Goal: Information Seeking & Learning: Learn about a topic

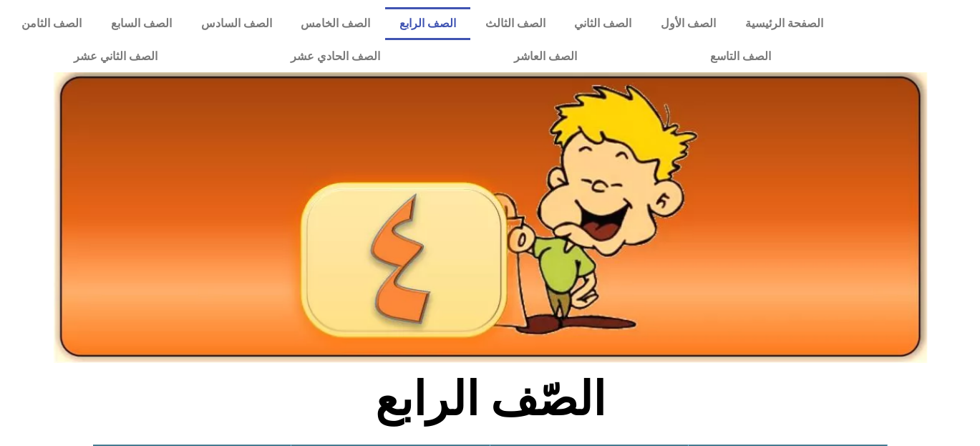
scroll to position [457, 0]
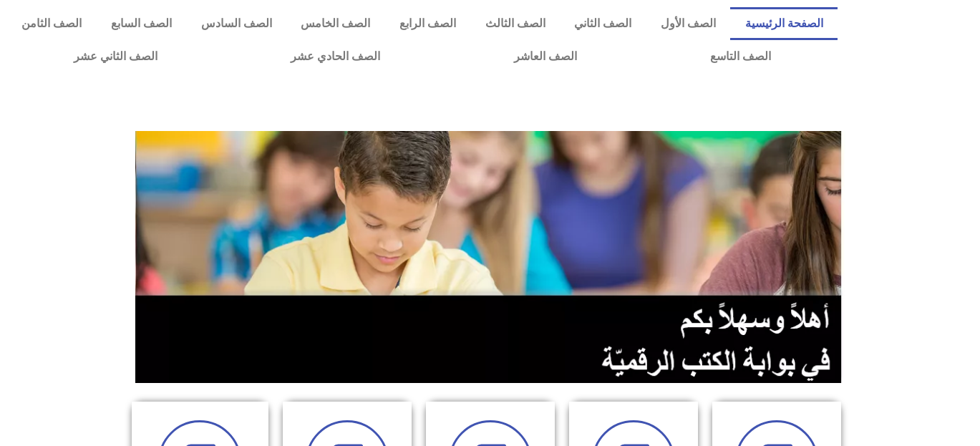
scroll to position [182, 0]
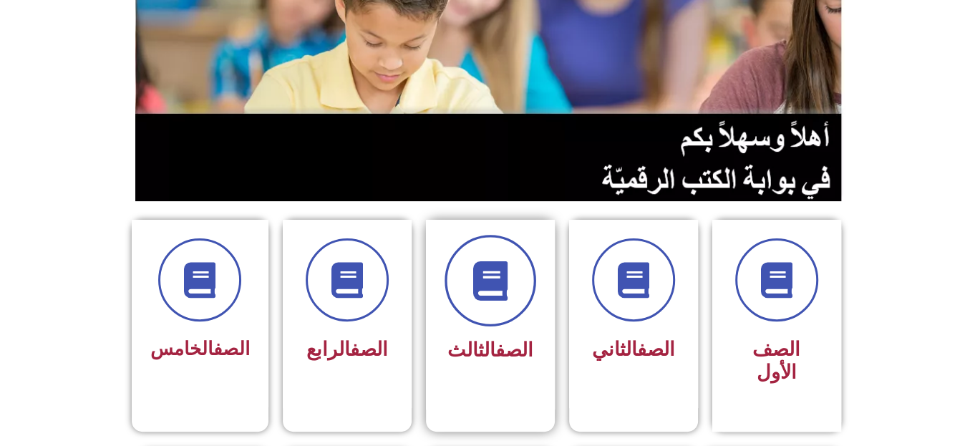
click at [505, 258] on span at bounding box center [490, 281] width 92 height 92
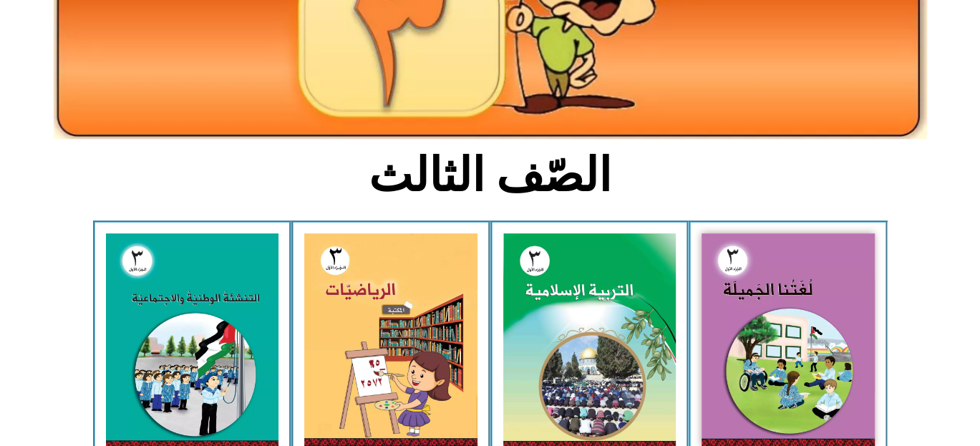
scroll to position [301, 0]
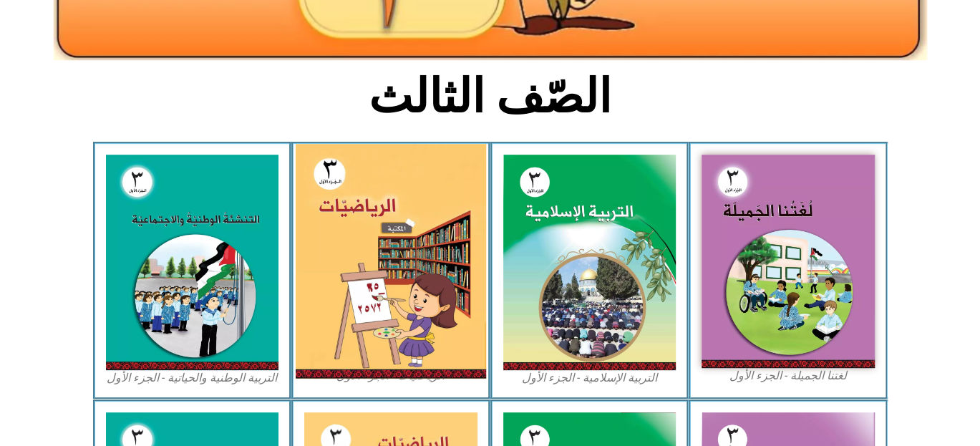
click at [401, 248] on img at bounding box center [391, 261] width 190 height 235
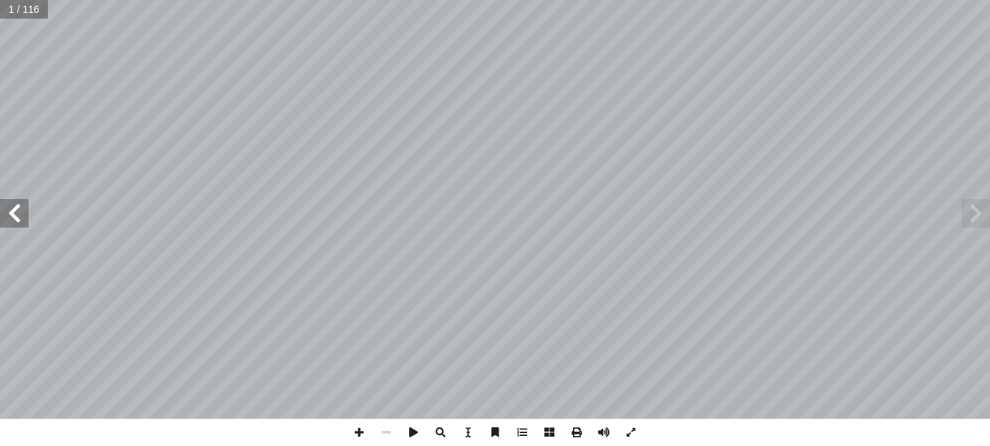
click at [17, 211] on span at bounding box center [14, 213] width 29 height 29
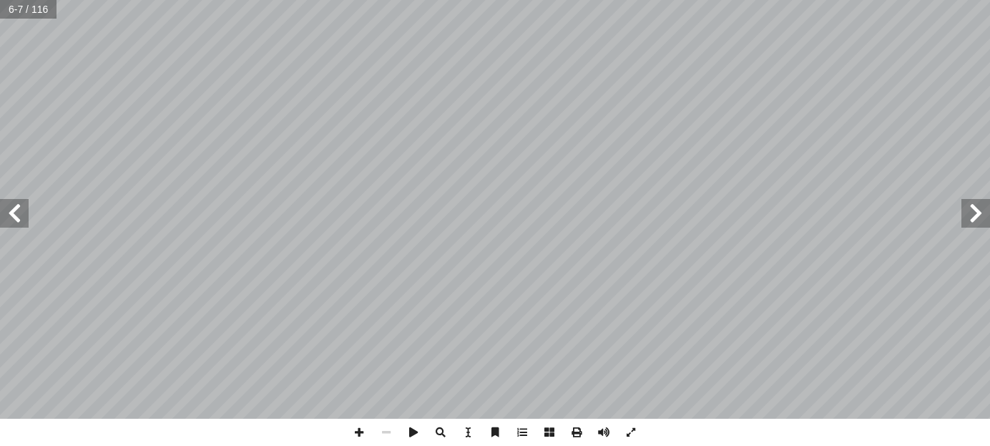
click at [17, 211] on span at bounding box center [14, 213] width 29 height 29
click at [11, 226] on span at bounding box center [14, 213] width 29 height 29
